Goal: Task Accomplishment & Management: Use online tool/utility

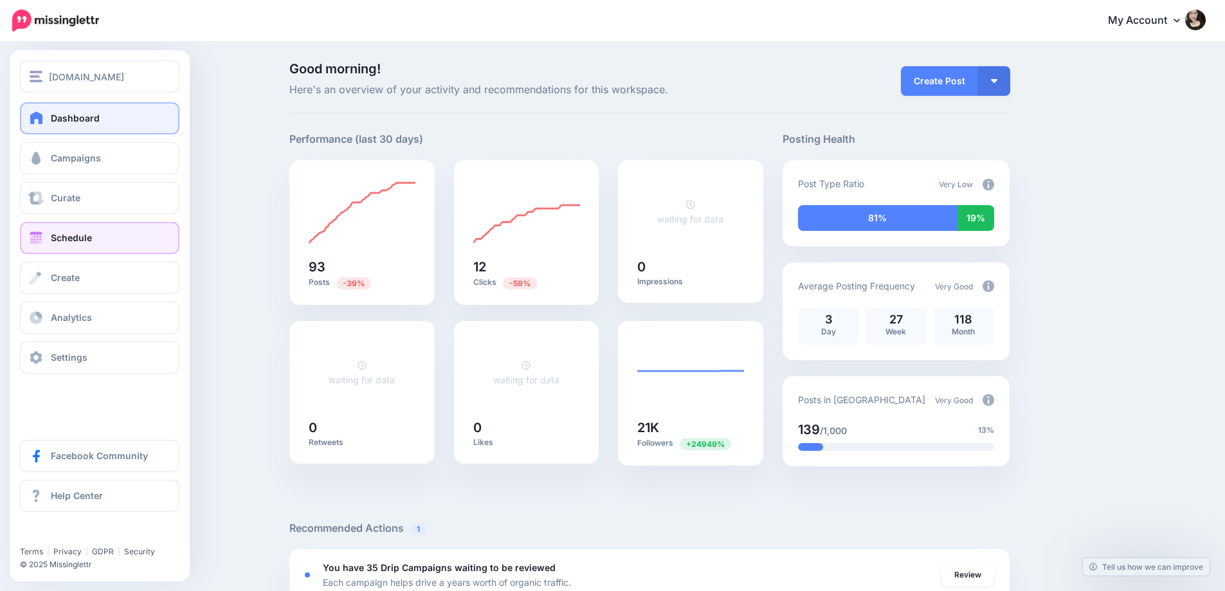
click at [84, 240] on span "Schedule" at bounding box center [71, 237] width 41 height 11
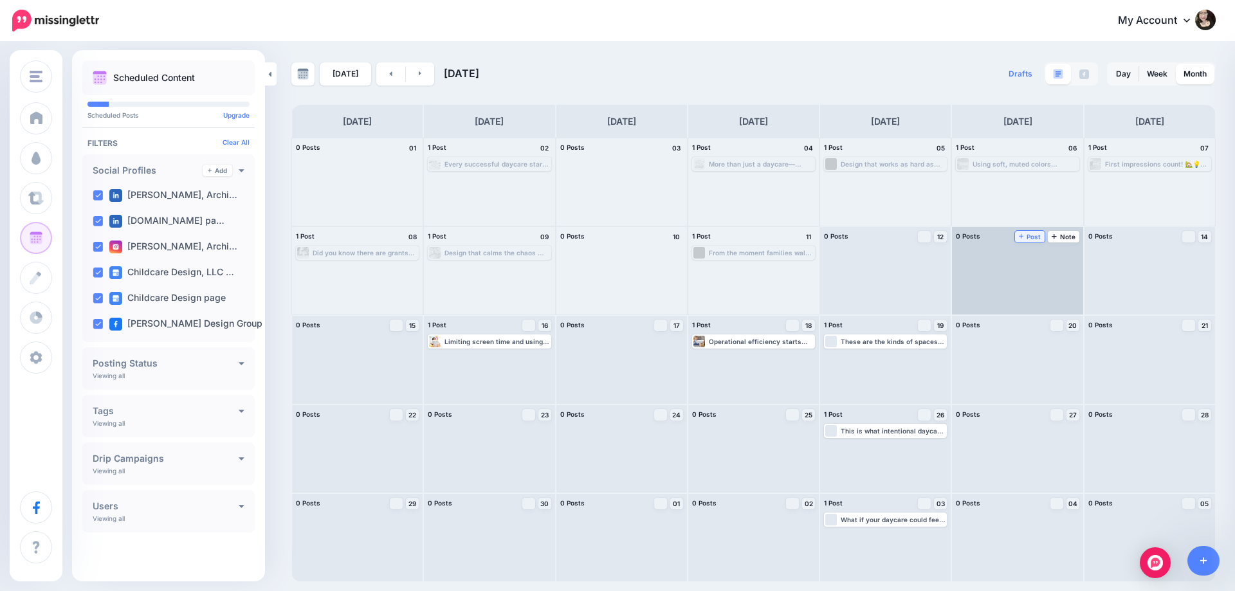
click at [1038, 241] on link "Post" at bounding box center [1030, 237] width 30 height 12
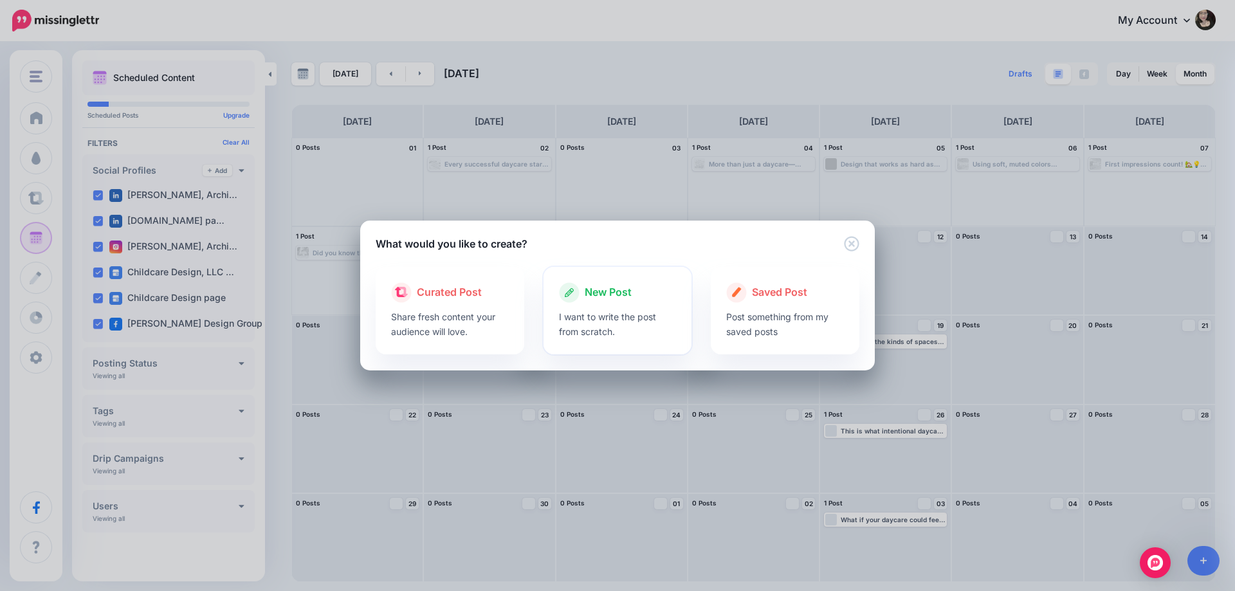
click at [637, 322] on p "I want to write the post from scratch." at bounding box center [618, 324] width 118 height 30
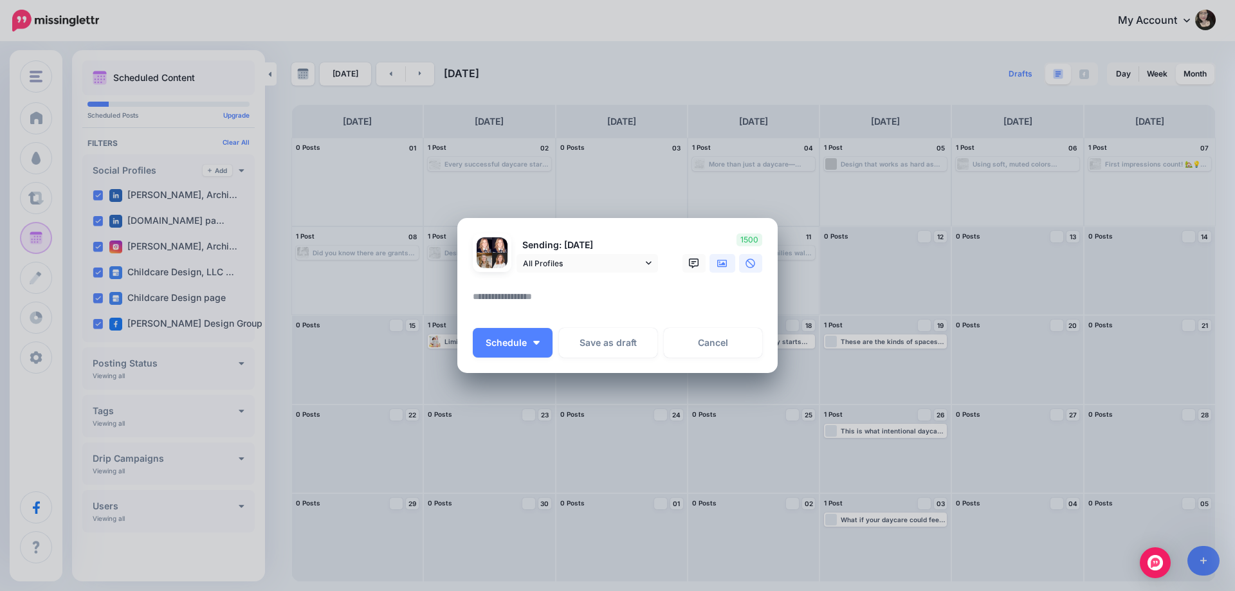
click at [720, 260] on icon at bounding box center [722, 263] width 10 height 8
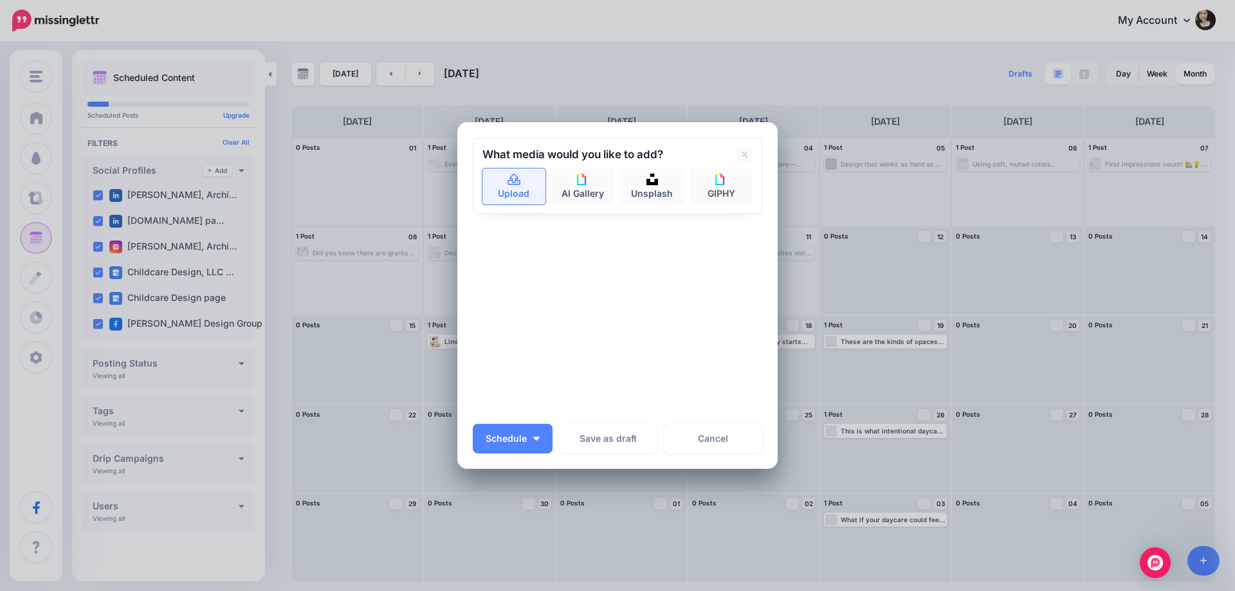
click at [515, 191] on link "Upload" at bounding box center [513, 187] width 63 height 36
click at [683, 300] on div "Sending: [DATE] All Profiles" at bounding box center [617, 276] width 289 height 277
click at [726, 437] on link "Cancel" at bounding box center [713, 439] width 98 height 30
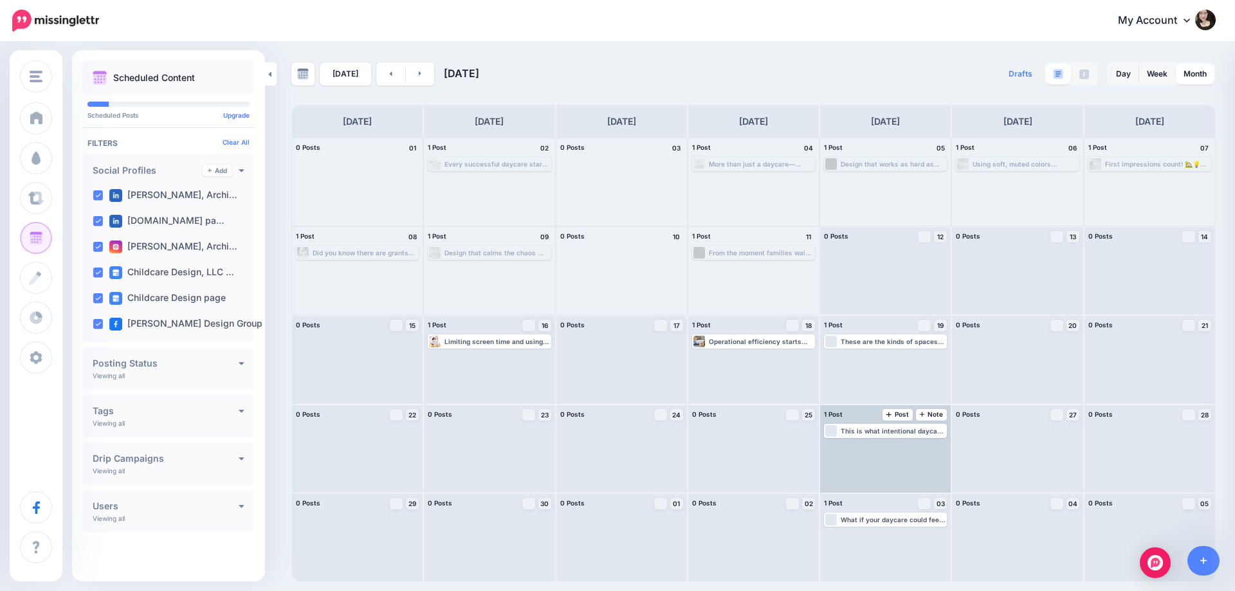
click at [840, 466] on div "This is what intentional daycare design looks like. Every corner has a purpose.…" at bounding box center [885, 448] width 131 height 87
